Goal: Obtain resource: Obtain resource

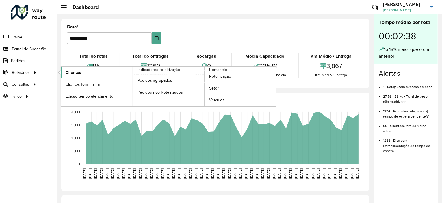
click at [66, 70] on span "Clientes" at bounding box center [74, 73] width 16 height 6
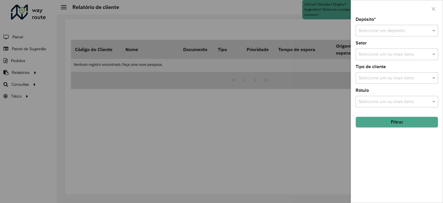
click at [372, 27] on div "Selecione um depósito" at bounding box center [397, 31] width 83 height 12
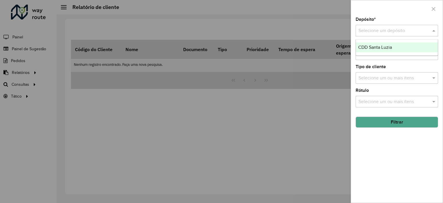
click at [376, 47] on span "CDD Santa Luzia" at bounding box center [376, 47] width 34 height 5
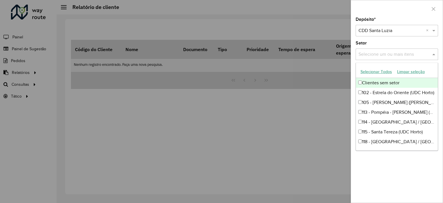
click at [374, 54] on input "text" at bounding box center [394, 54] width 74 height 7
click at [388, 52] on input "text" at bounding box center [394, 54] width 74 height 7
click at [389, 44] on div "Setor Selecione um ou mais itens" at bounding box center [397, 50] width 83 height 19
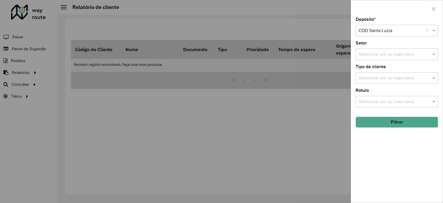
drag, startPoint x: 384, startPoint y: 120, endPoint x: 383, endPoint y: 113, distance: 6.7
click at [384, 120] on button "Filtrar" at bounding box center [397, 122] width 83 height 11
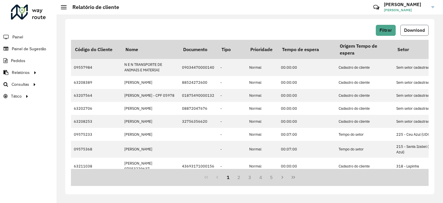
click at [413, 31] on span "Download" at bounding box center [415, 30] width 21 height 5
click at [200, 11] on hb-header "Relatório de cliente Críticas? Dúvidas? Elogios? Sugestões? Entre em contato co…" at bounding box center [250, 7] width 387 height 14
